Goal: Find specific page/section: Find specific page/section

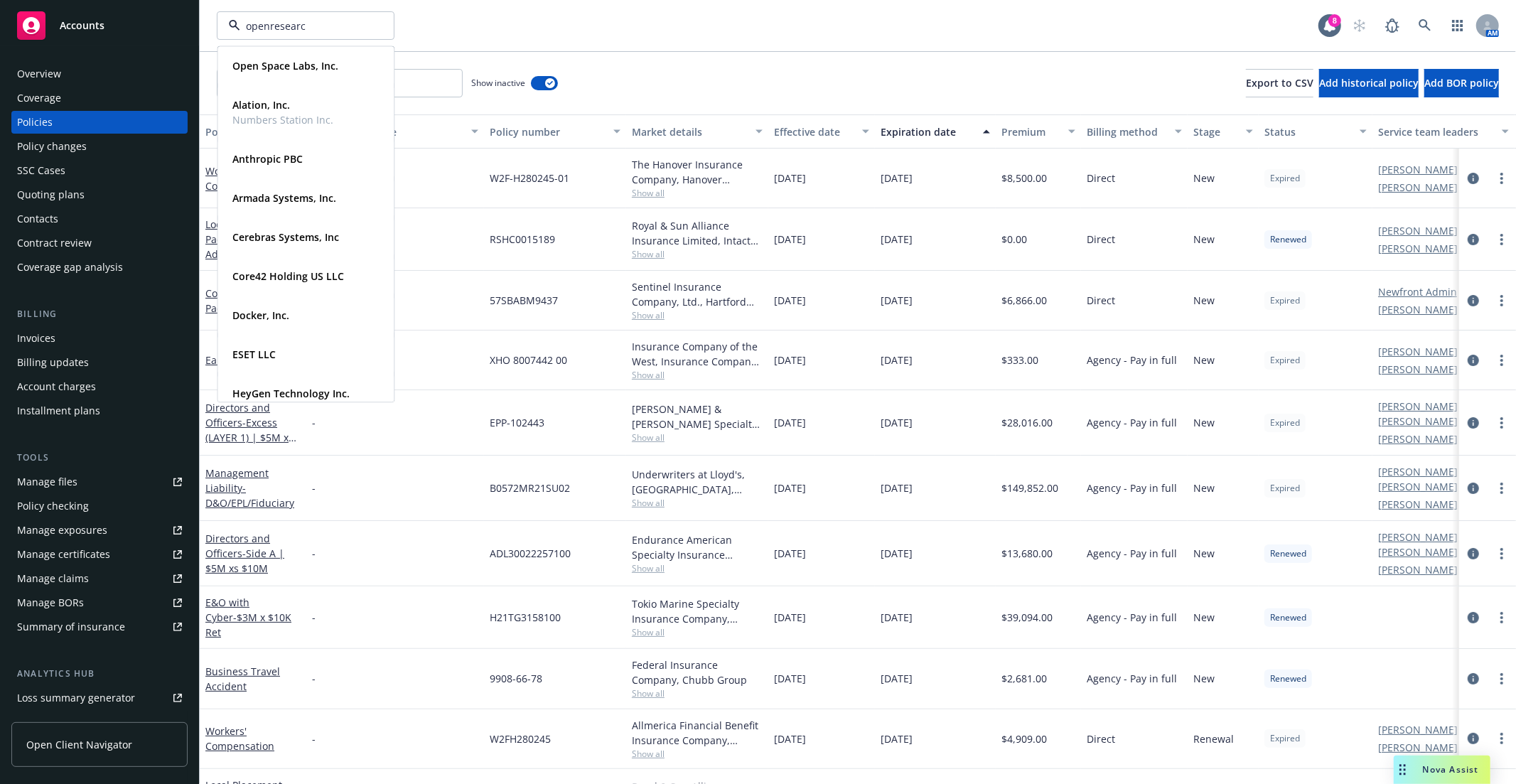
type input "openresearch"
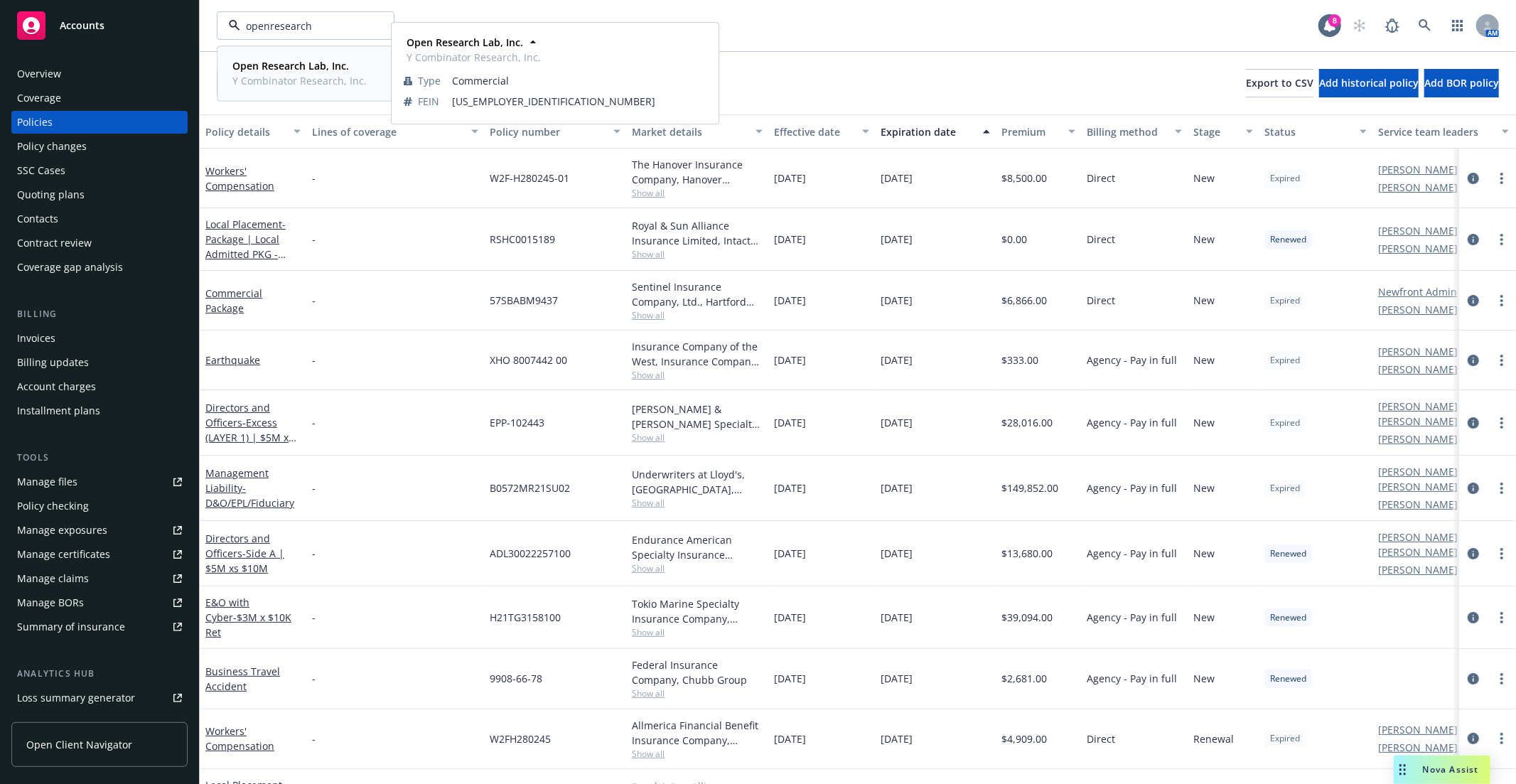
click at [272, 66] on strong "Open Research Lab, Inc." at bounding box center [291, 65] width 117 height 13
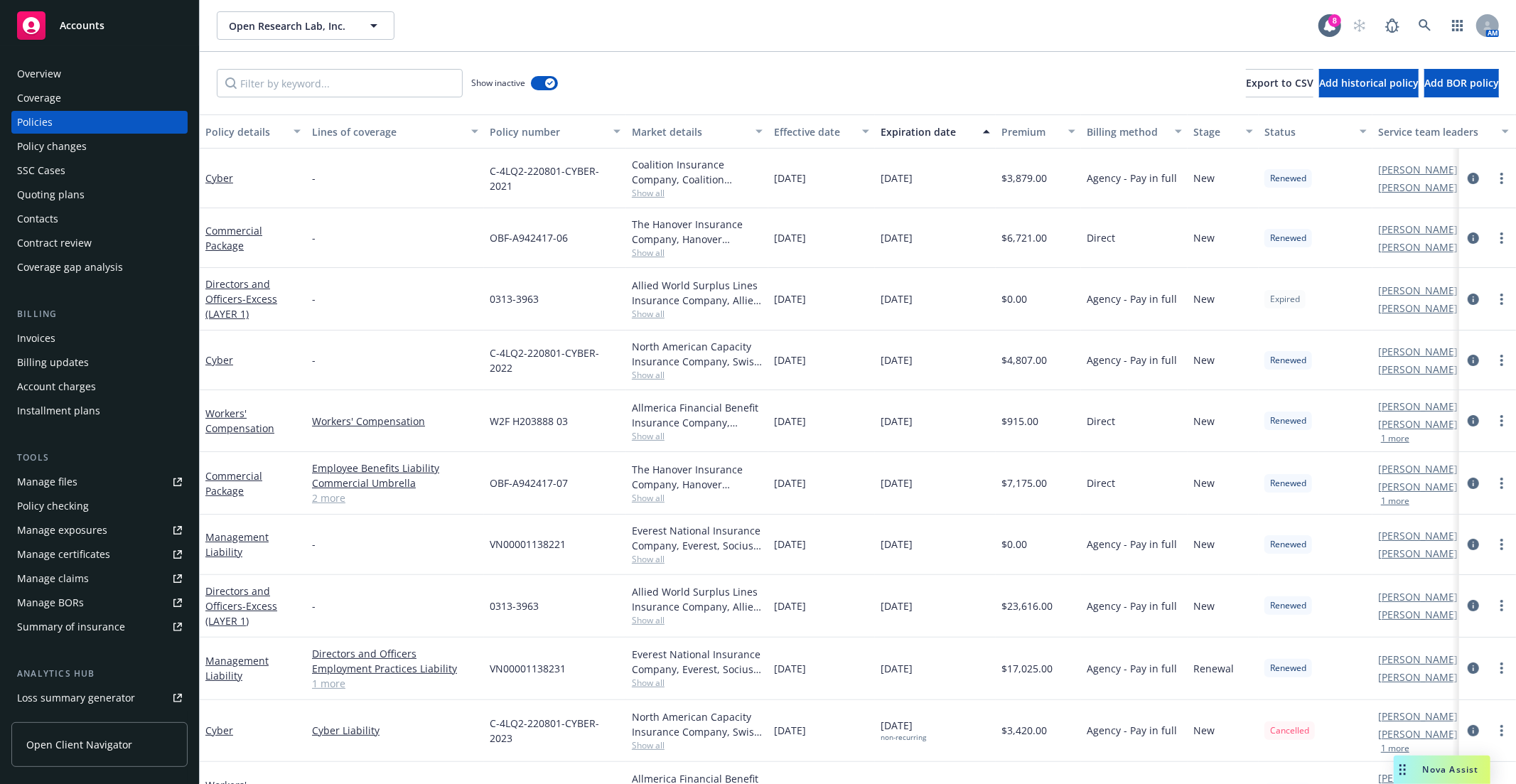
click at [47, 74] on div "Overview" at bounding box center [39, 74] width 44 height 23
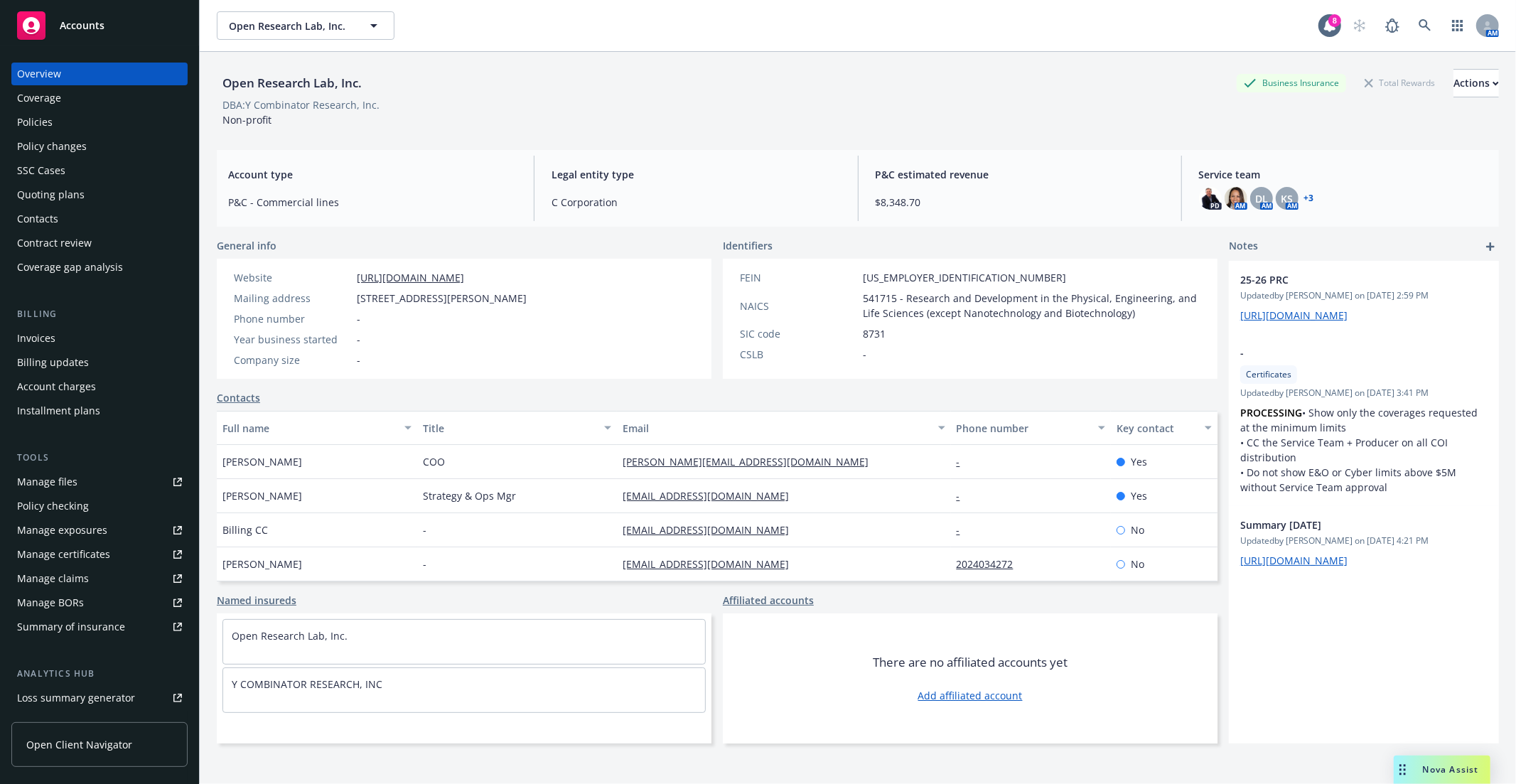
click at [430, 132] on div "Open Research Lab, Inc. Business Insurance Total Rewards Actions DBA: Y Combina…" at bounding box center [857, 95] width 1282 height 86
drag, startPoint x: 278, startPoint y: 121, endPoint x: 203, endPoint y: 53, distance: 101.2
click at [203, 53] on div "Open Research Lab, Inc. Business Insurance Total Rewards Actions DBA: Y Combina…" at bounding box center [857, 444] width 1316 height 784
click at [465, 75] on div "Open Research Lab, Inc. Business Insurance Total Rewards Actions" at bounding box center [857, 83] width 1282 height 29
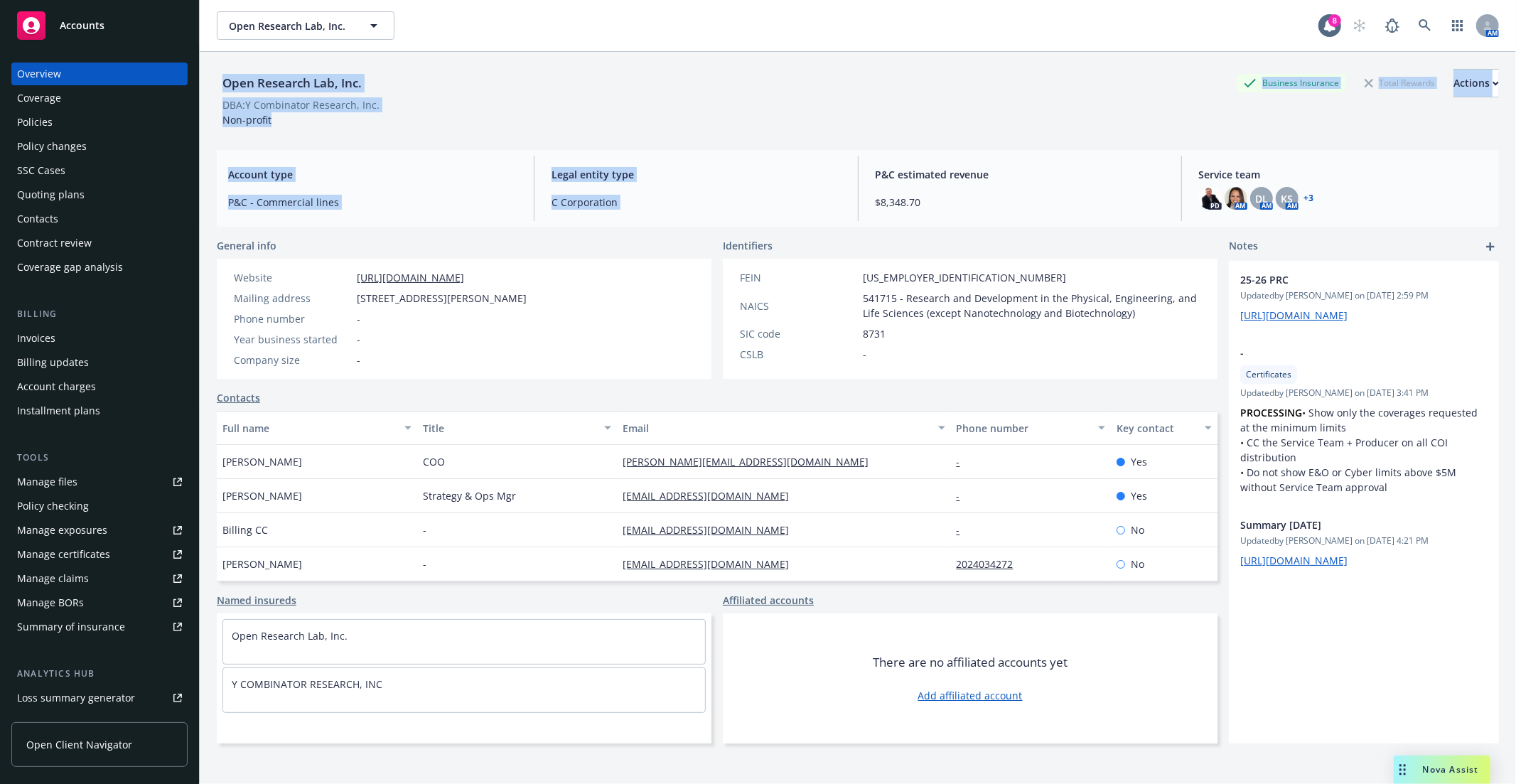
drag, startPoint x: 216, startPoint y: 70, endPoint x: 863, endPoint y: 159, distance: 653.1
click at [863, 159] on div "Open Research Lab, Inc. Business Insurance Total Rewards Actions DBA: Y Combina…" at bounding box center [857, 436] width 1282 height 767
click at [524, 123] on div "Open Research Lab, Inc. Business Insurance Total Rewards Actions DBA: Y Combina…" at bounding box center [857, 98] width 1282 height 58
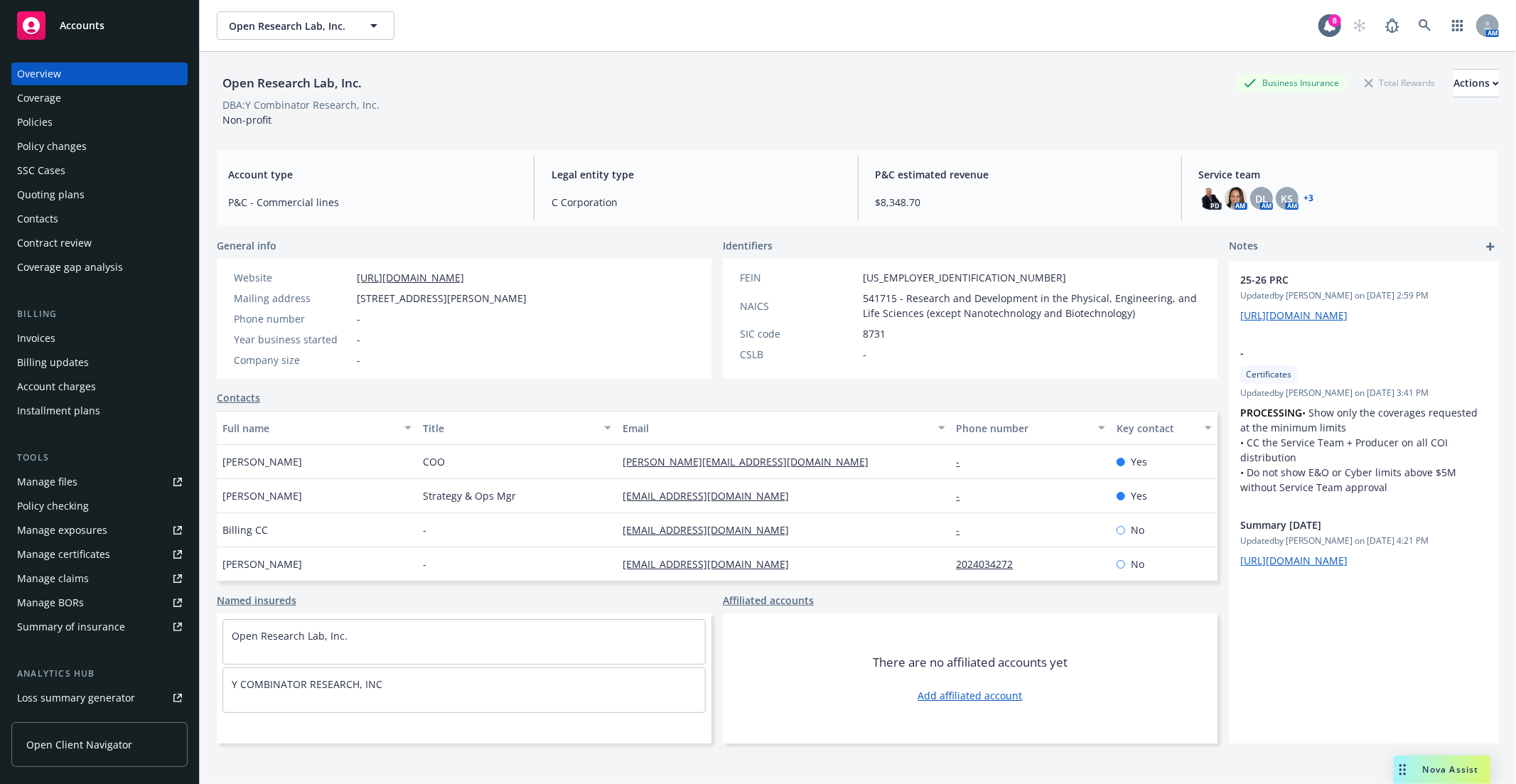
click at [286, 121] on div "Open Research Lab, Inc. Business Insurance Total Rewards Actions DBA: Y Combina…" at bounding box center [857, 98] width 1282 height 58
click at [279, 123] on div "Open Research Lab, Inc. Business Insurance Total Rewards Actions DBA: Y Combina…" at bounding box center [857, 98] width 1282 height 58
